Goal: Task Accomplishment & Management: Use online tool/utility

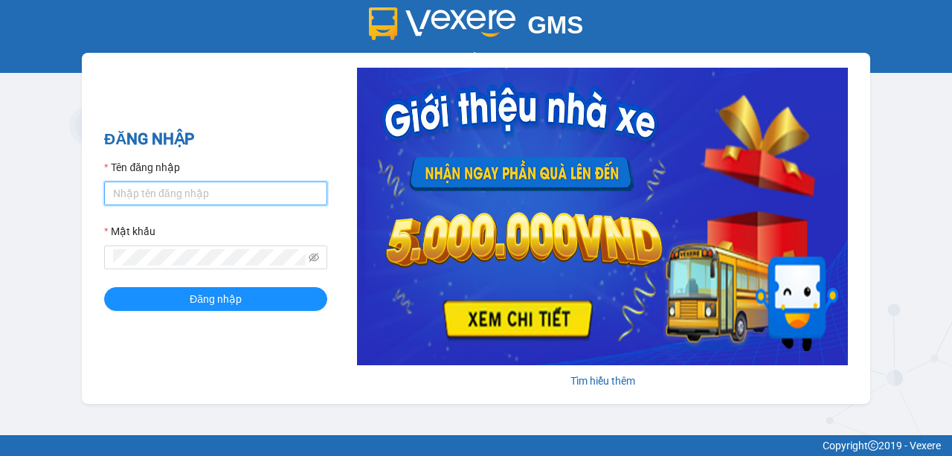
click at [193, 199] on input "Tên đăng nhập" at bounding box center [215, 194] width 223 height 24
type input "O"
type input "oanhml.quochoang"
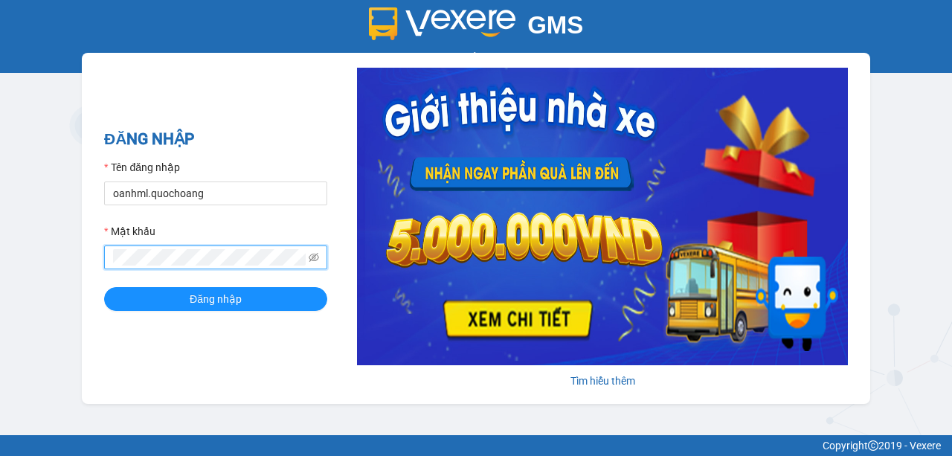
click at [104, 287] on button "Đăng nhập" at bounding box center [215, 299] width 223 height 24
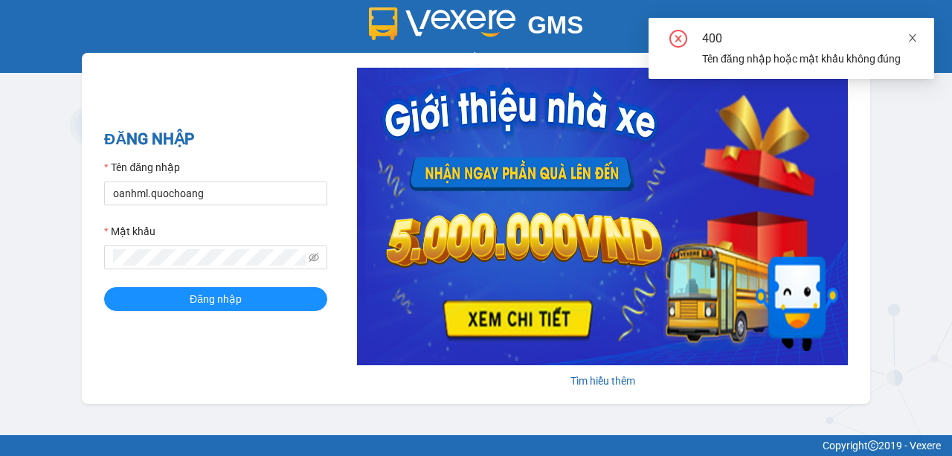
click at [910, 38] on icon "close" at bounding box center [913, 38] width 10 height 10
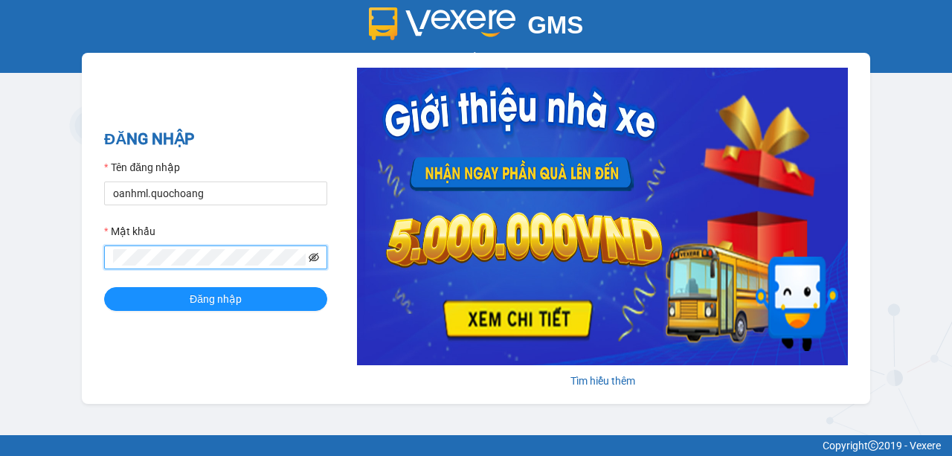
click at [311, 258] on icon "eye-invisible" at bounding box center [314, 257] width 10 height 9
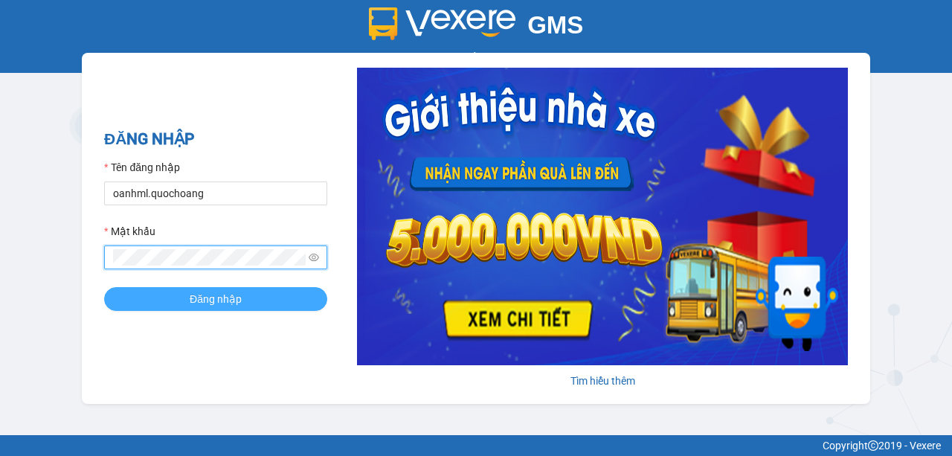
click at [196, 307] on span "Đăng nhập" at bounding box center [216, 299] width 52 height 16
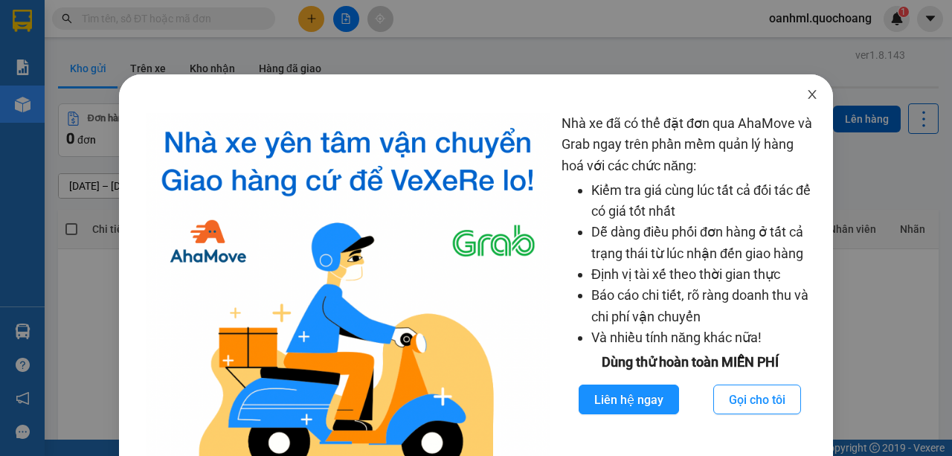
click at [808, 93] on icon "close" at bounding box center [812, 94] width 8 height 9
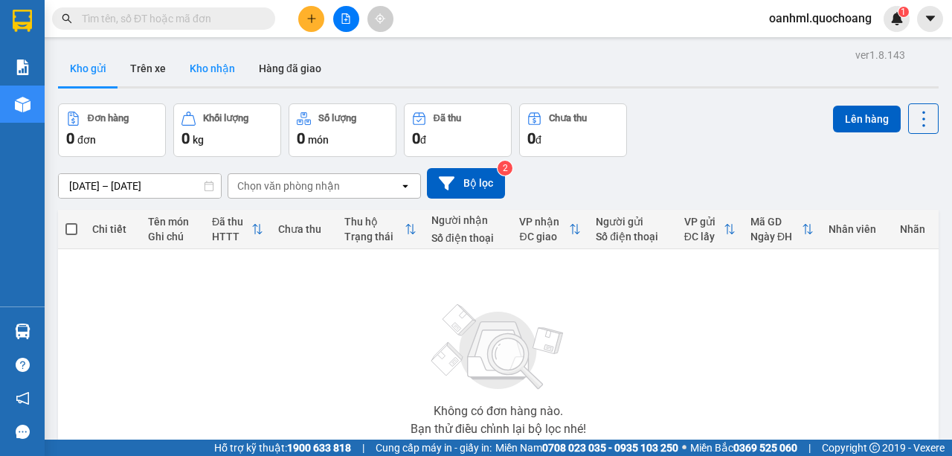
click at [190, 68] on button "Kho nhận" at bounding box center [212, 69] width 69 height 36
